Goal: Information Seeking & Learning: Learn about a topic

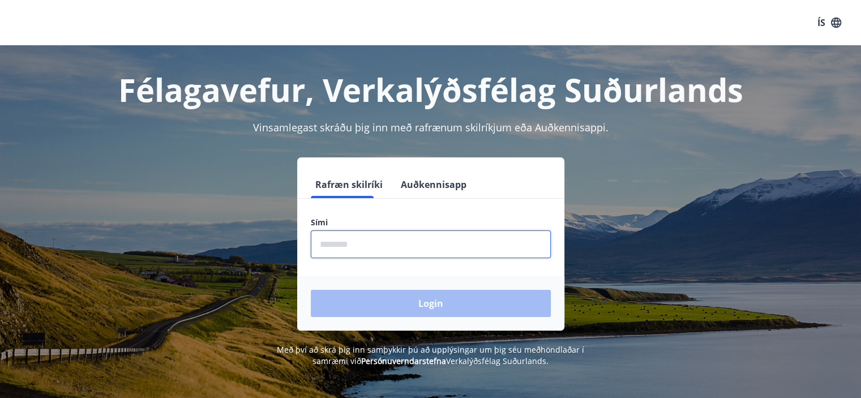
click at [392, 230] on input "phone" at bounding box center [431, 244] width 240 height 28
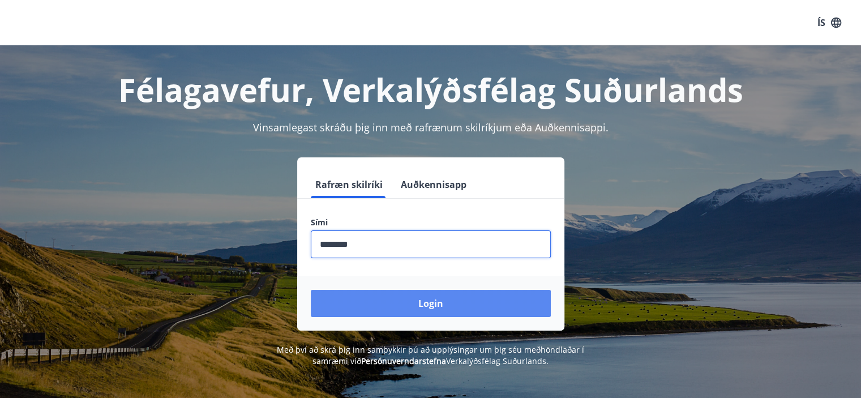
type input "********"
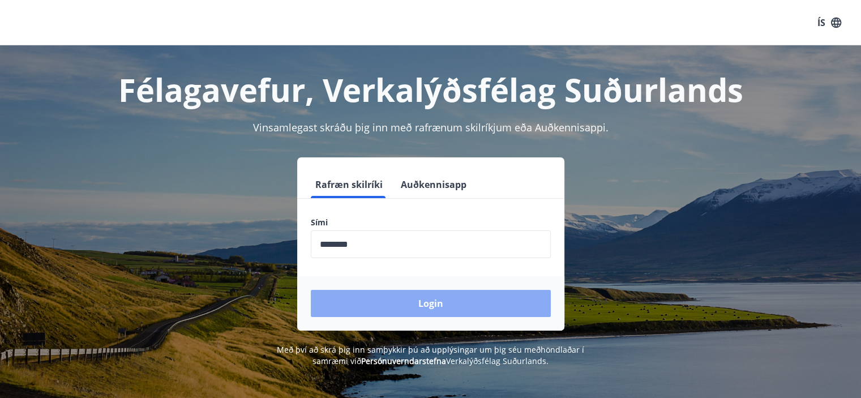
click at [421, 299] on button "Login" at bounding box center [431, 303] width 240 height 27
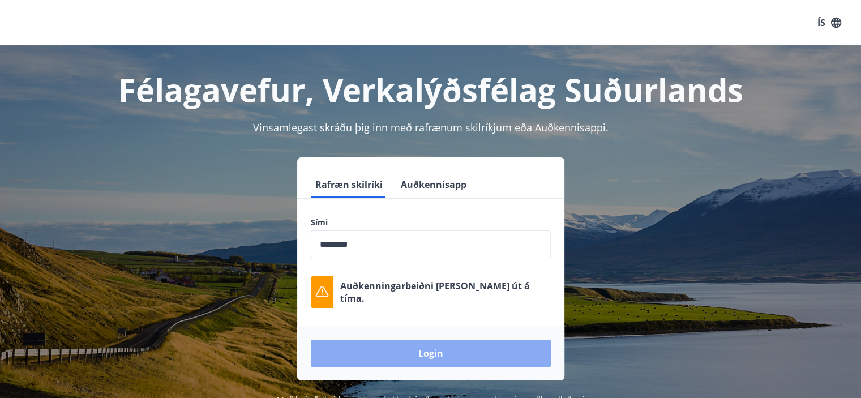
click at [382, 349] on button "Login" at bounding box center [431, 353] width 240 height 27
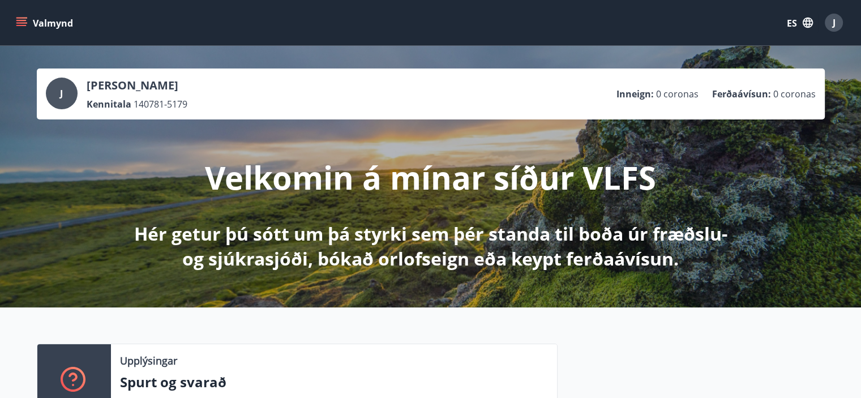
click at [639, 96] on font "Inneign" at bounding box center [633, 94] width 35 height 12
click at [632, 100] on div at bounding box center [632, 100] width 0 height 0
click at [728, 90] on font "Ferðaávísun" at bounding box center [740, 94] width 56 height 12
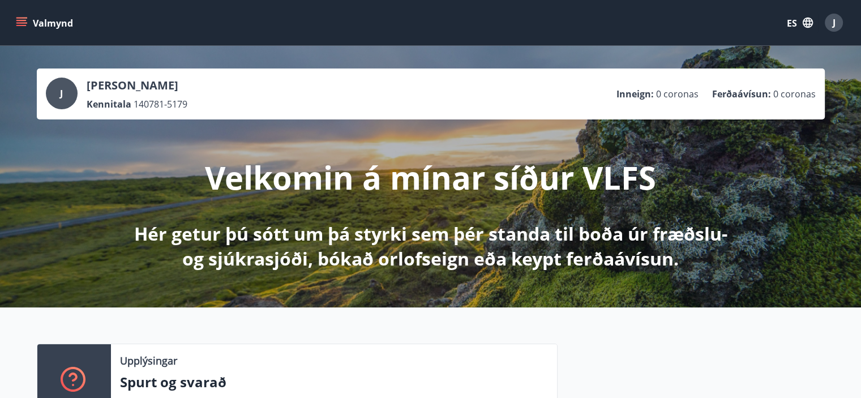
click at [721, 72] on div at bounding box center [721, 72] width 0 height 0
click at [809, 28] on icon "button" at bounding box center [808, 22] width 12 height 12
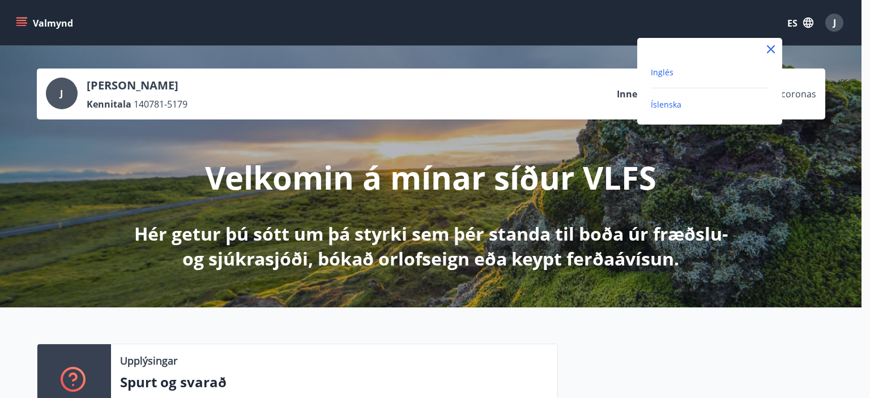
click at [673, 71] on font "Inglés" at bounding box center [661, 72] width 23 height 11
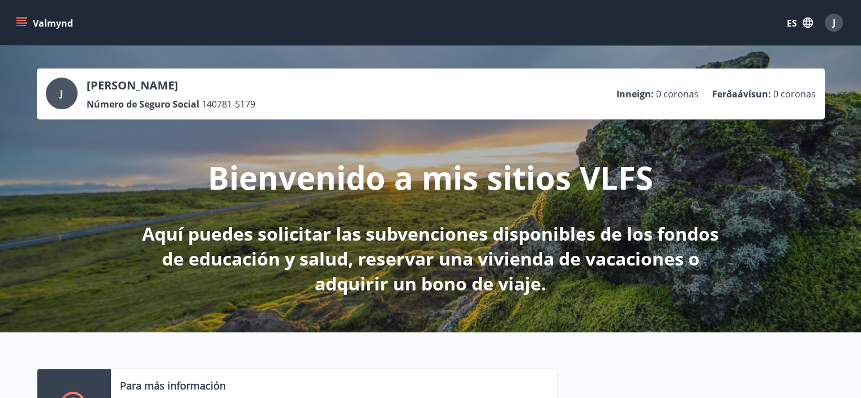
click at [31, 16] on button "Valmynd" at bounding box center [46, 22] width 64 height 20
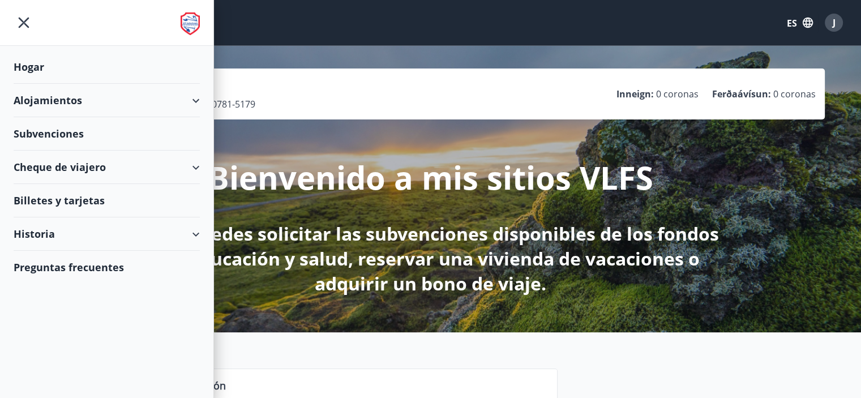
click at [46, 129] on font "Subvenciones" at bounding box center [49, 134] width 70 height 14
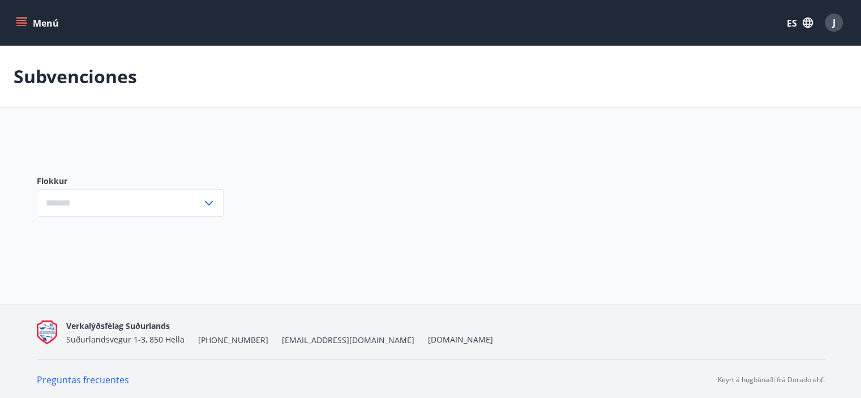
type input "***"
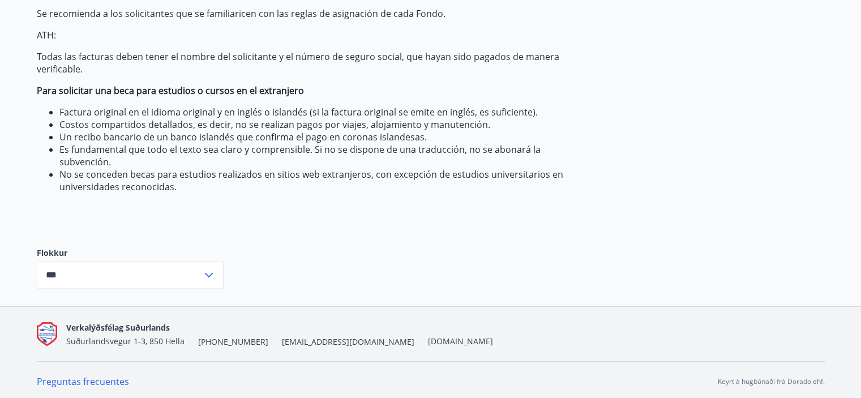
scroll to position [262, 0]
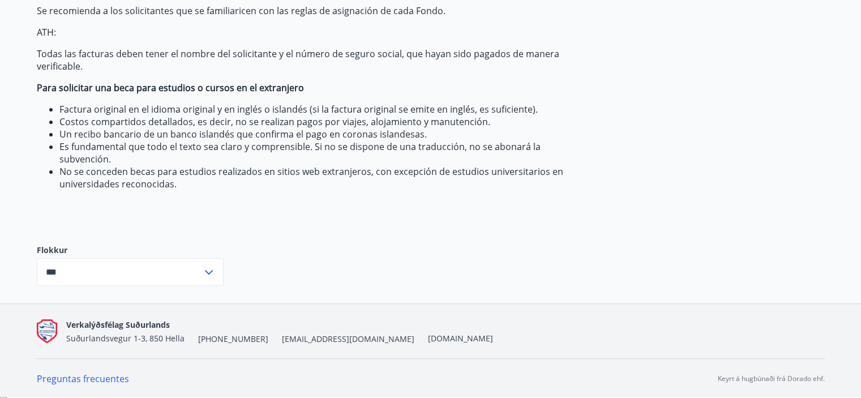
click at [175, 262] on input "***" at bounding box center [119, 272] width 165 height 28
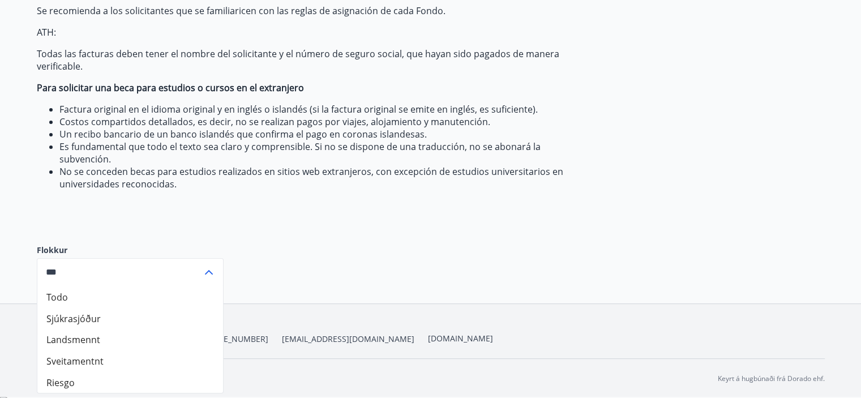
click at [284, 219] on div "El Fondo otorga subvenciones a los miembros que cumplen con los requisitos regl…" at bounding box center [304, 48] width 534 height 358
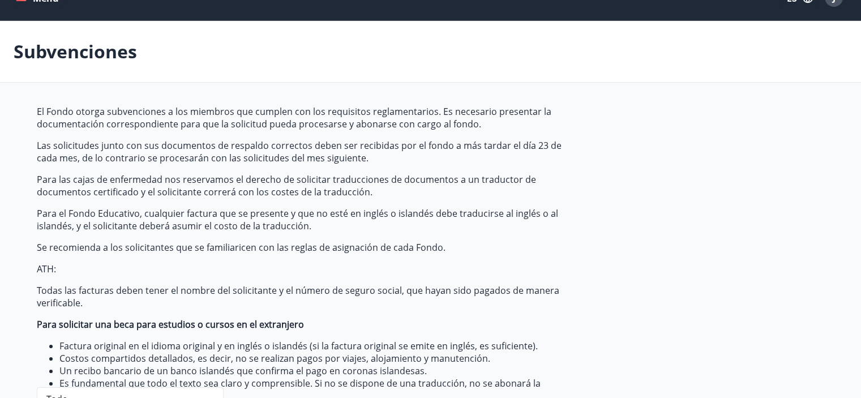
scroll to position [0, 0]
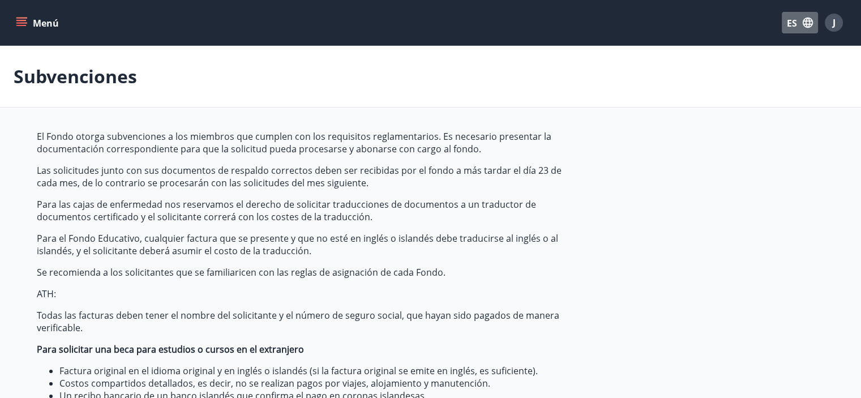
click at [808, 20] on icon "button" at bounding box center [808, 22] width 12 height 12
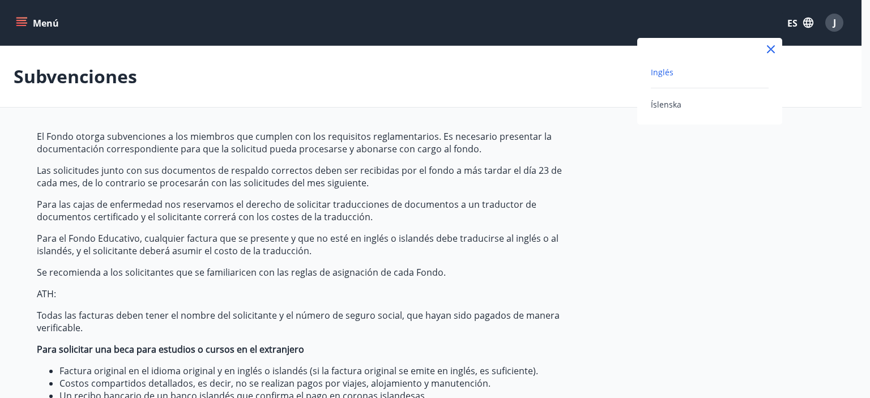
click at [27, 24] on div at bounding box center [435, 199] width 870 height 398
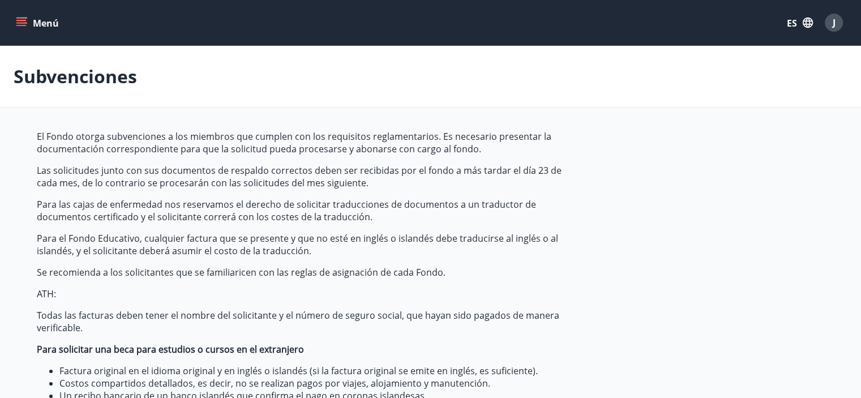
click at [21, 22] on icon "menú" at bounding box center [22, 22] width 12 height 1
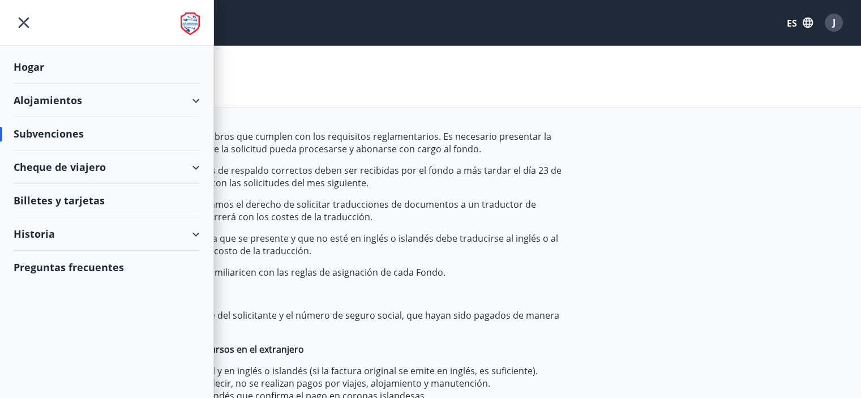
click at [33, 99] on font "Alojamientos" at bounding box center [48, 100] width 68 height 14
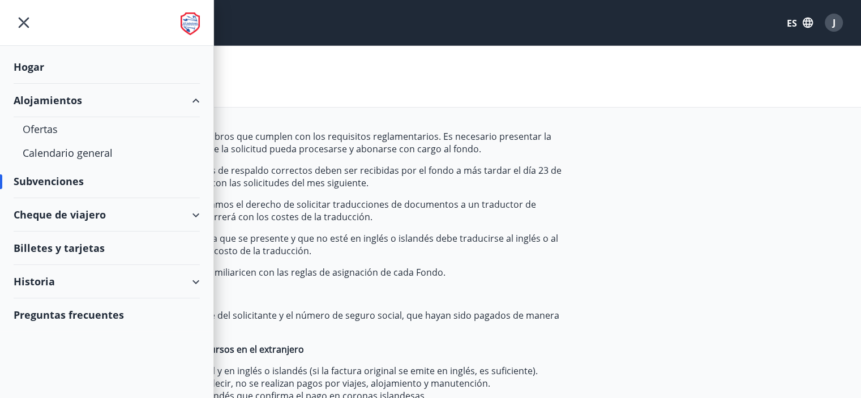
click at [75, 276] on div "Historia" at bounding box center [107, 281] width 186 height 33
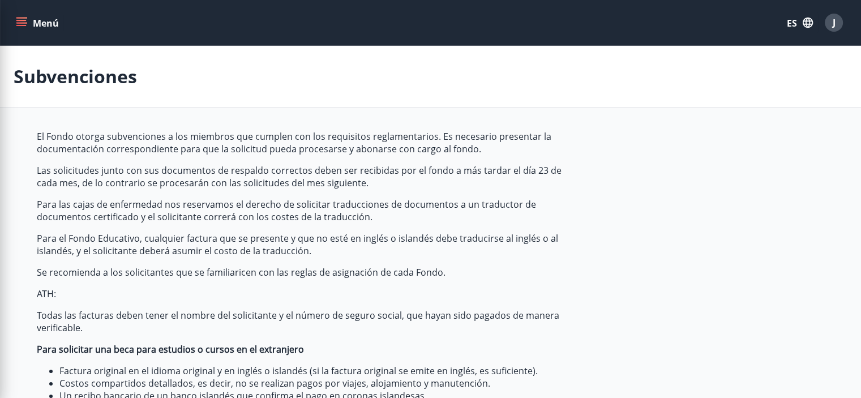
click at [514, 310] on font "Todas las facturas deben tener el nombre del solicitante y el número de seguro …" at bounding box center [298, 321] width 523 height 25
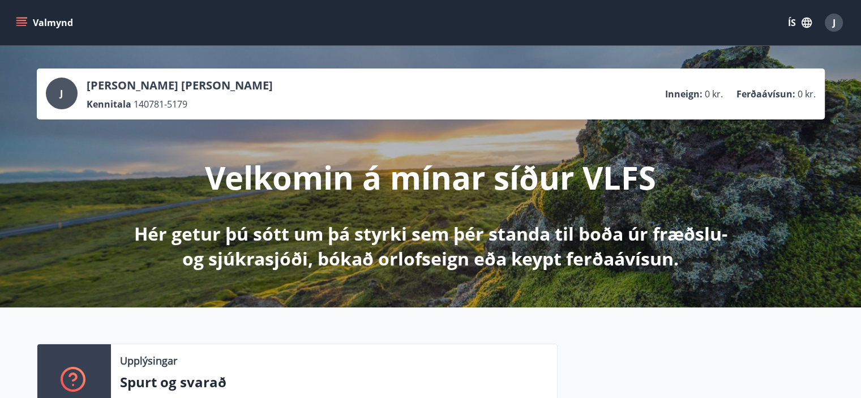
click at [67, 93] on div "J" at bounding box center [62, 94] width 32 height 32
